Goal: Information Seeking & Learning: Learn about a topic

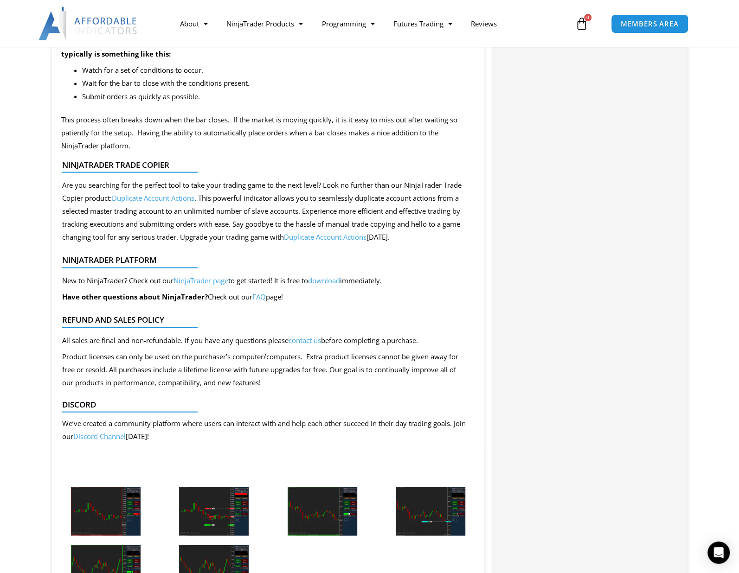
scroll to position [1113, 0]
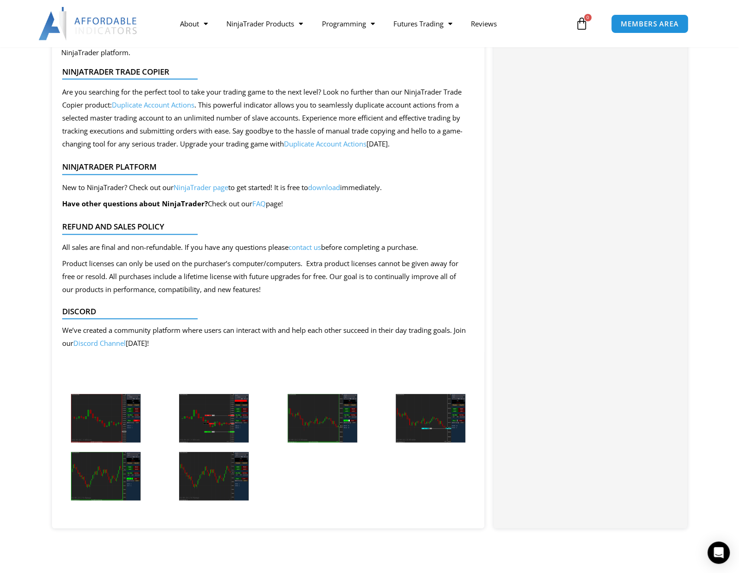
click at [219, 432] on img at bounding box center [214, 418] width 70 height 49
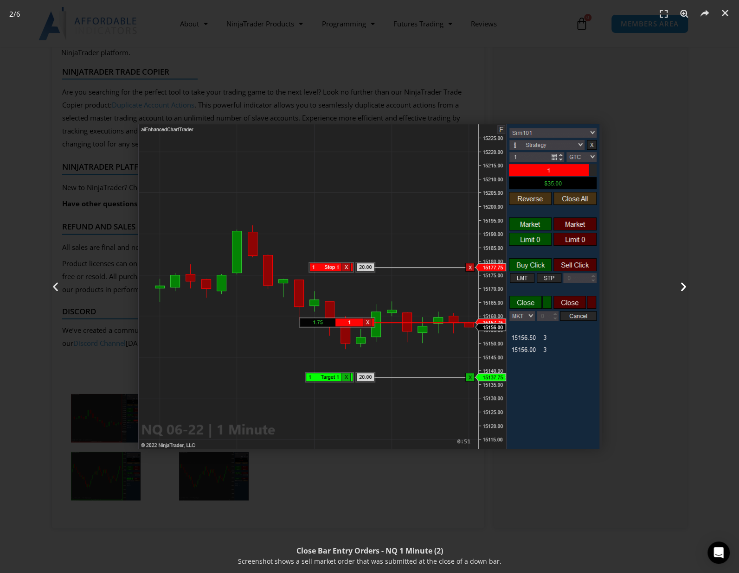
click at [686, 285] on icon "Next slide" at bounding box center [684, 287] width 12 height 12
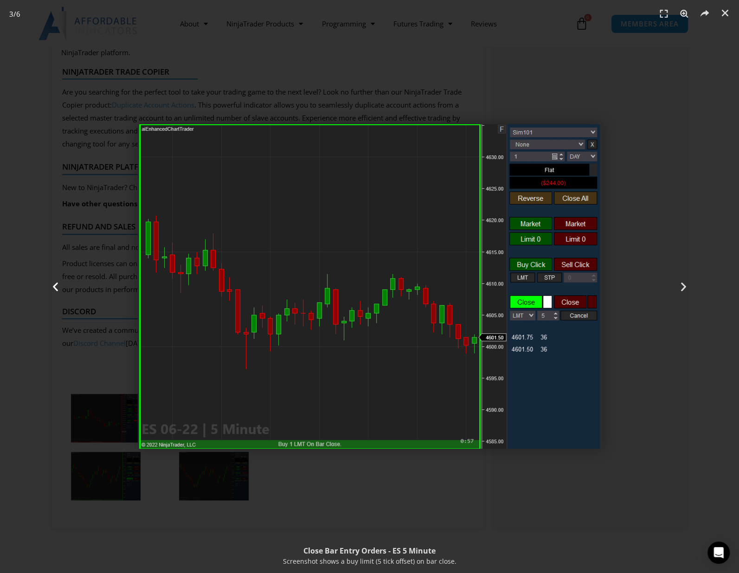
click at [58, 285] on icon "Previous slide" at bounding box center [56, 287] width 12 height 12
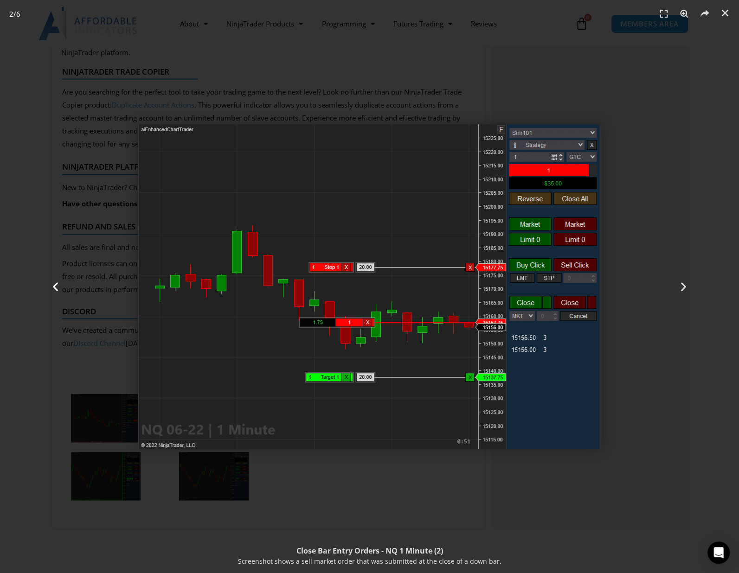
click at [58, 285] on icon "Previous slide" at bounding box center [56, 287] width 12 height 12
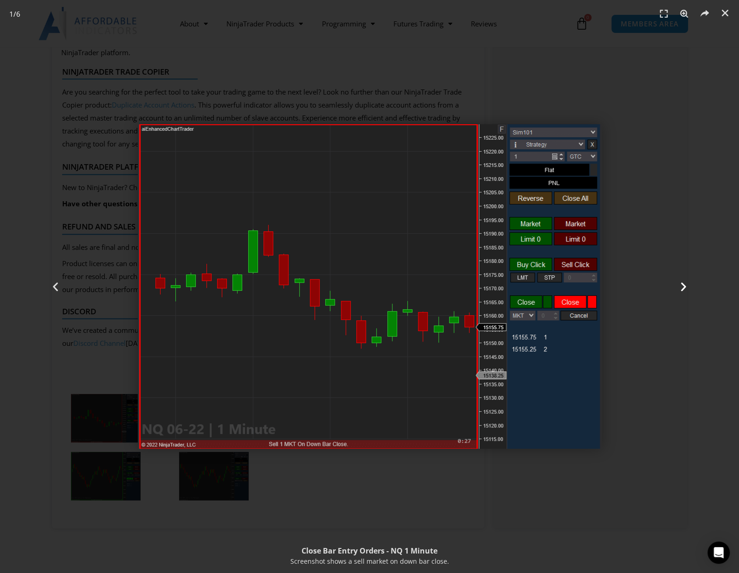
click at [685, 287] on icon "Next slide" at bounding box center [684, 287] width 12 height 12
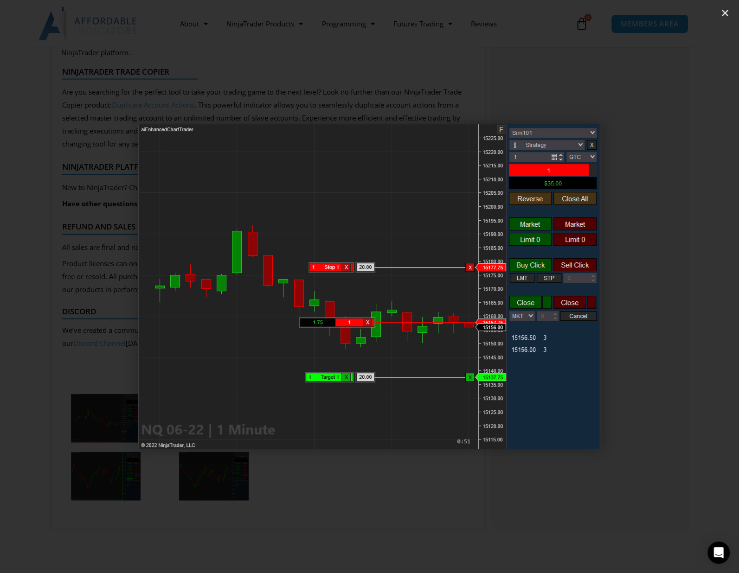
click at [684, 287] on icon "Next slide" at bounding box center [684, 287] width 12 height 12
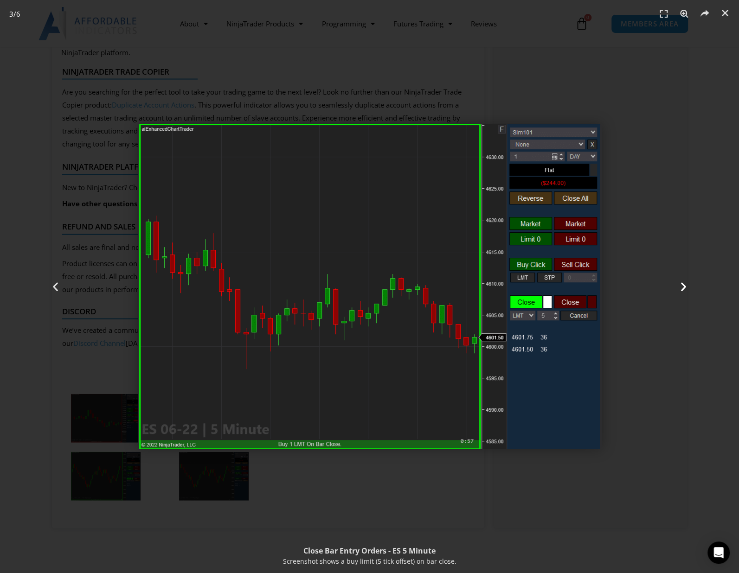
click at [682, 286] on icon "Next slide" at bounding box center [684, 287] width 12 height 12
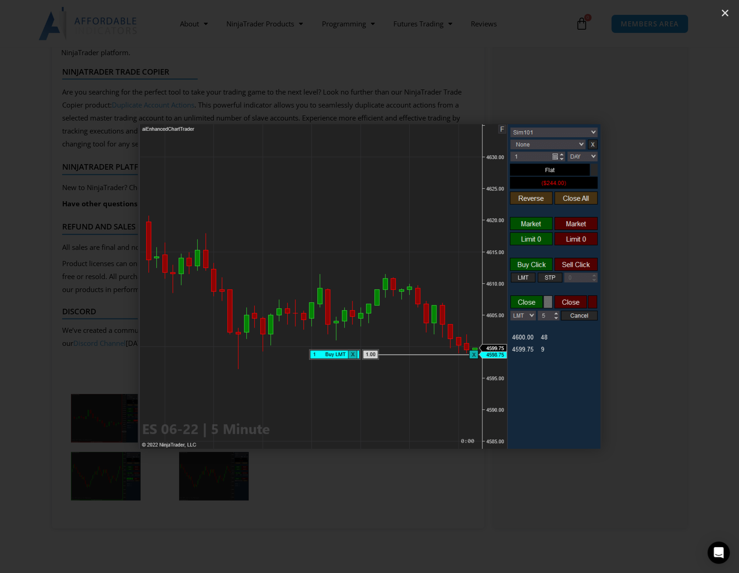
click at [684, 286] on icon "Next slide" at bounding box center [684, 287] width 12 height 12
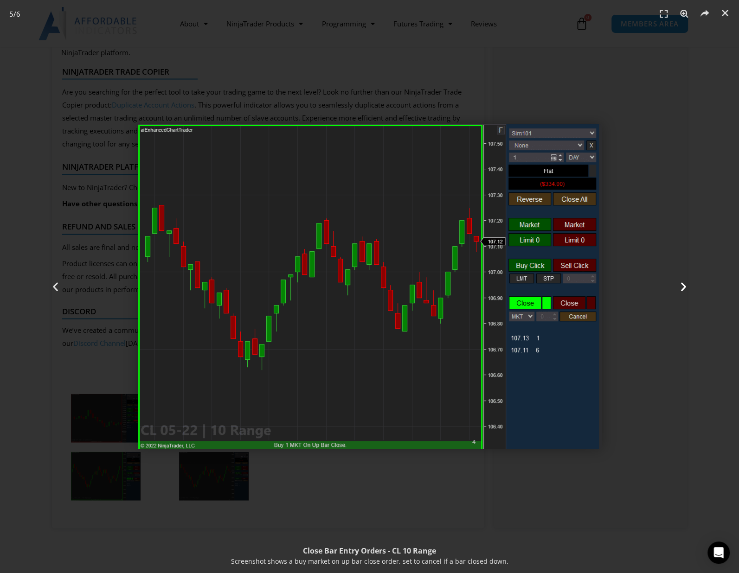
click at [685, 285] on icon "Next slide" at bounding box center [684, 287] width 12 height 12
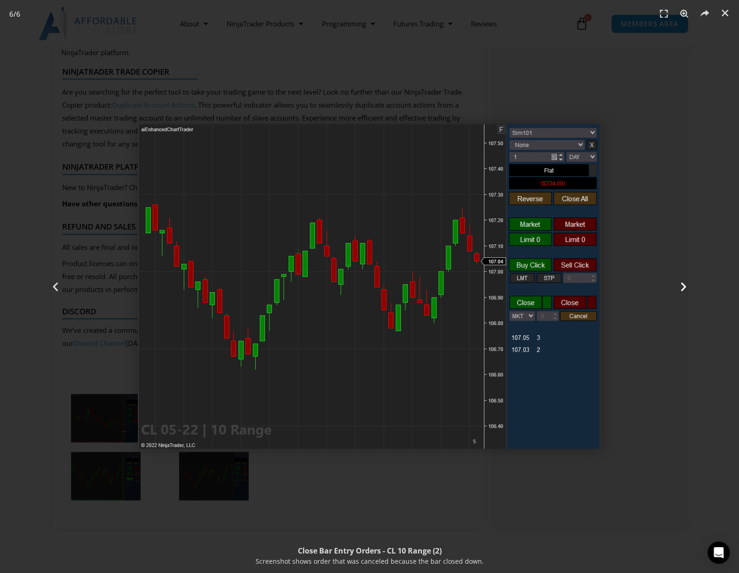
click at [683, 282] on icon "Next slide" at bounding box center [684, 287] width 12 height 12
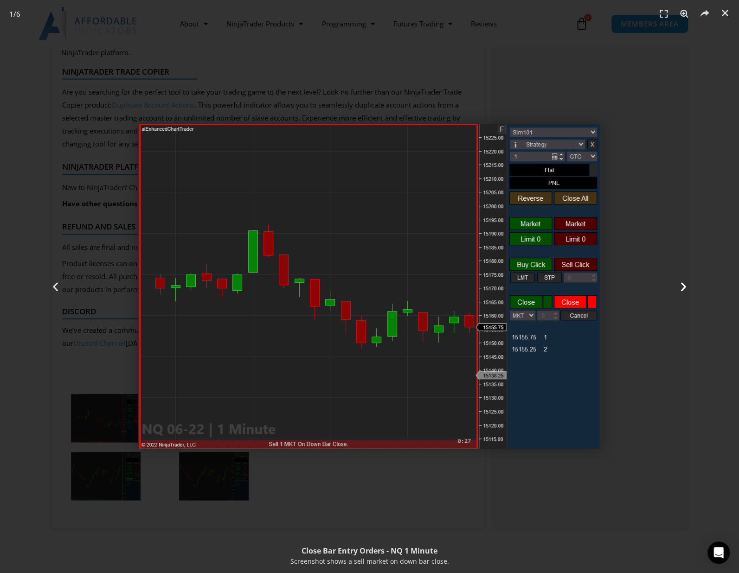
click at [683, 282] on icon "Next slide" at bounding box center [684, 287] width 12 height 12
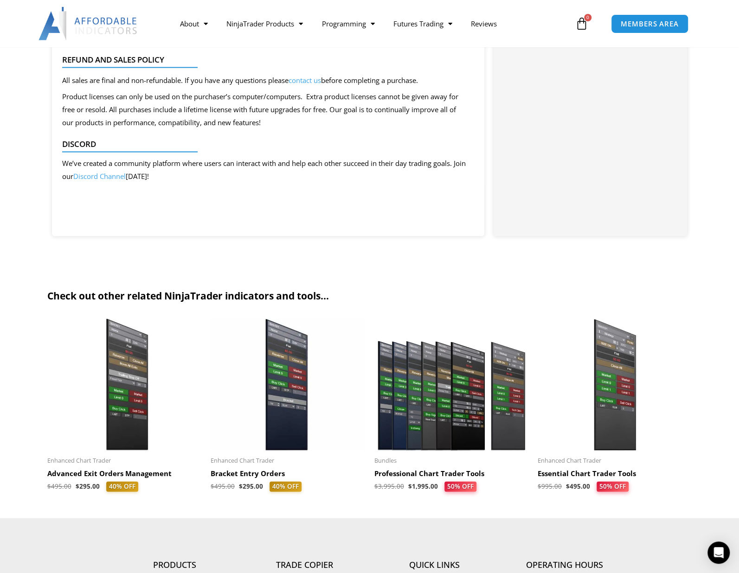
scroll to position [1113, 0]
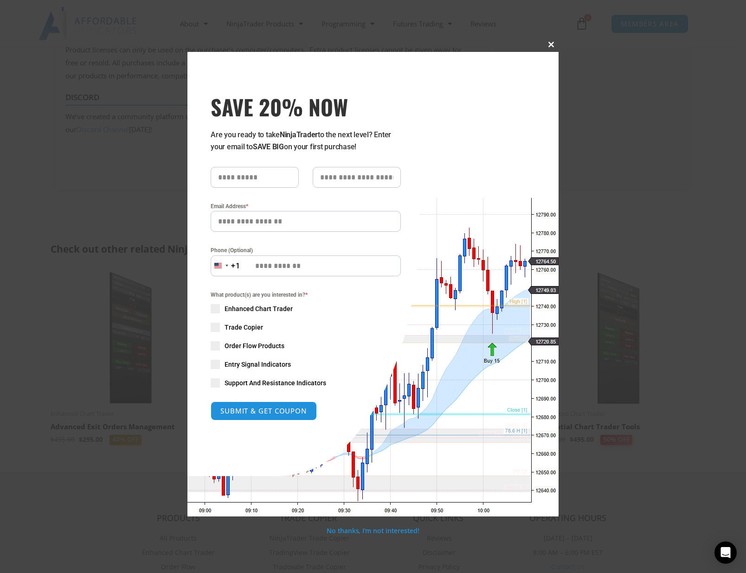
click at [549, 46] on span at bounding box center [551, 45] width 15 height 6
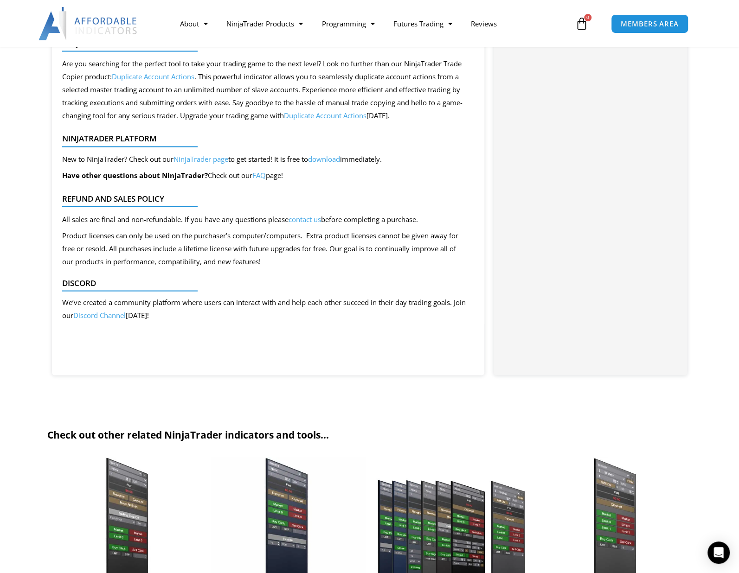
scroll to position [557, 0]
